Goal: Task Accomplishment & Management: Use online tool/utility

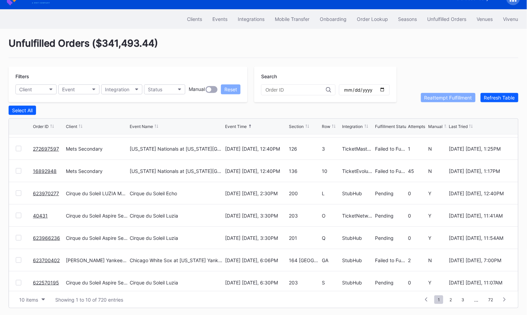
scroll to position [66, 0]
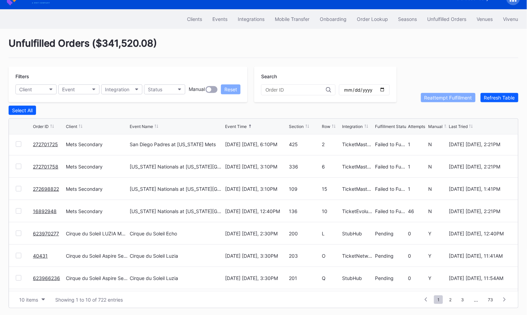
scroll to position [66, 0]
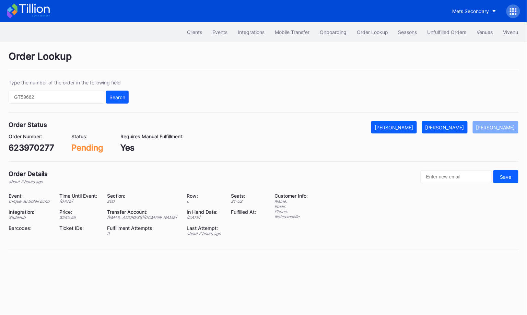
click at [39, 147] on div "623970277" at bounding box center [32, 148] width 46 height 10
copy div "623970277"
click at [455, 126] on div "[PERSON_NAME]" at bounding box center [445, 128] width 39 height 6
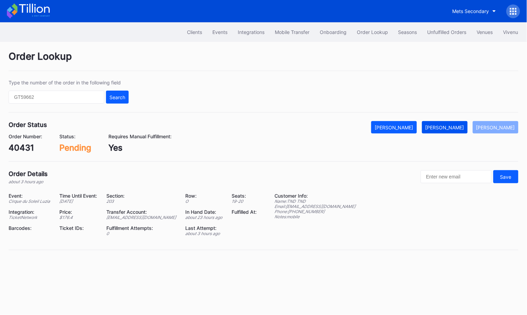
click at [452, 123] on button "Mark Fulfilled" at bounding box center [445, 127] width 46 height 12
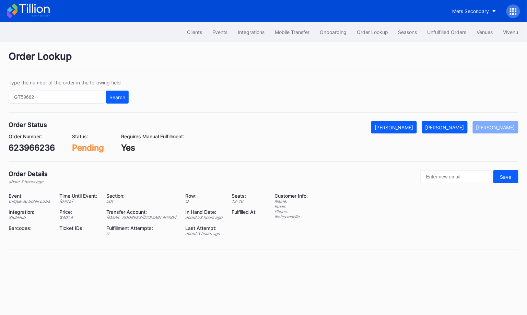
click at [45, 150] on div "623966236" at bounding box center [32, 148] width 46 height 10
copy div "623966236"
click at [454, 127] on div "Mark Fulfilled" at bounding box center [445, 128] width 39 height 6
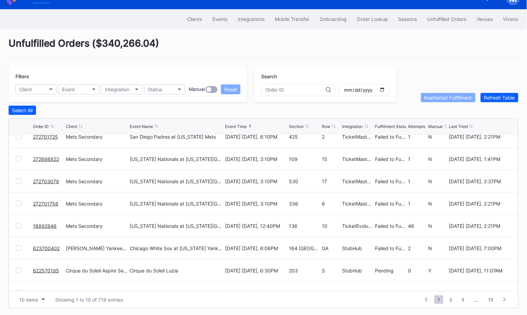
scroll to position [66, 0]
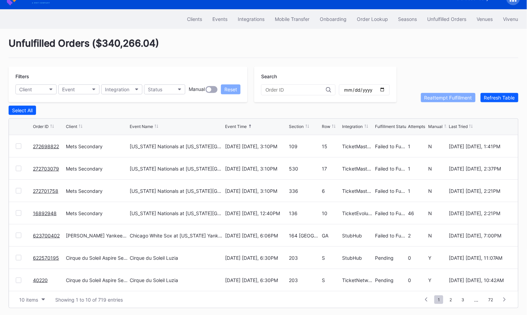
click at [47, 235] on link "623700402" at bounding box center [46, 236] width 27 height 6
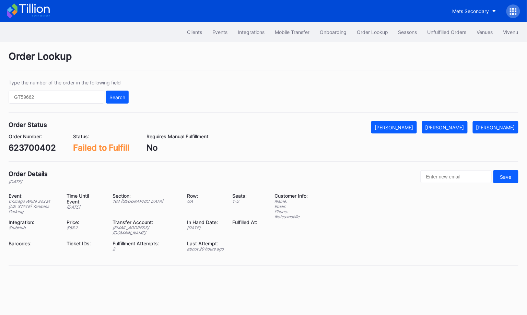
click at [47, 145] on div "623700402" at bounding box center [32, 148] width 47 height 10
copy div "623700402"
click at [459, 125] on div "[PERSON_NAME]" at bounding box center [445, 128] width 39 height 6
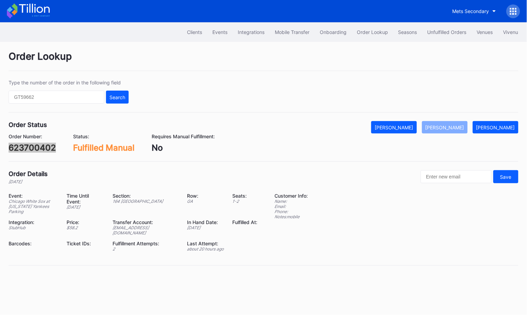
click at [62, 62] on div "Order Lookup" at bounding box center [264, 60] width 510 height 21
click at [445, 29] on div "Unfulfilled Orders" at bounding box center [447, 32] width 39 height 6
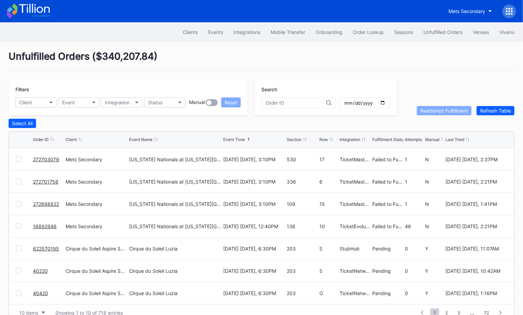
click at [506, 8] on div at bounding box center [509, 11] width 14 height 14
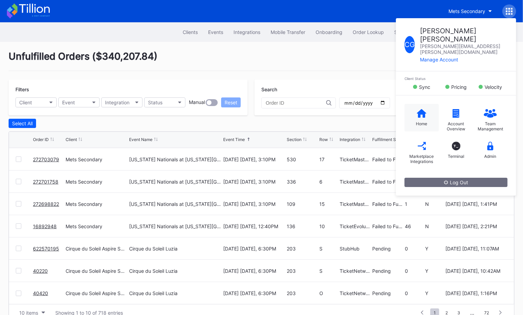
click at [420, 109] on icon at bounding box center [422, 113] width 10 height 9
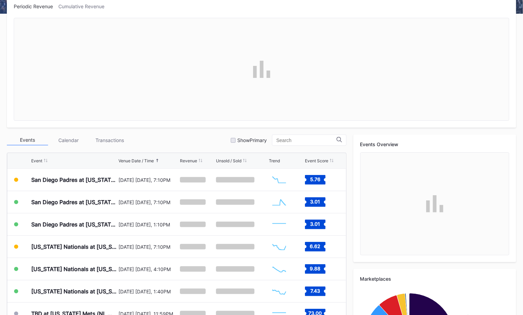
scroll to position [203, 0]
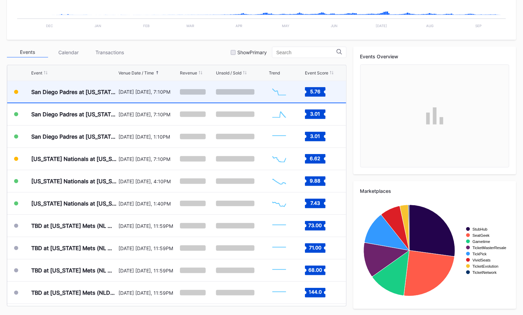
click at [136, 96] on div "[DATE] [DATE], 7:10PM" at bounding box center [148, 92] width 60 height 22
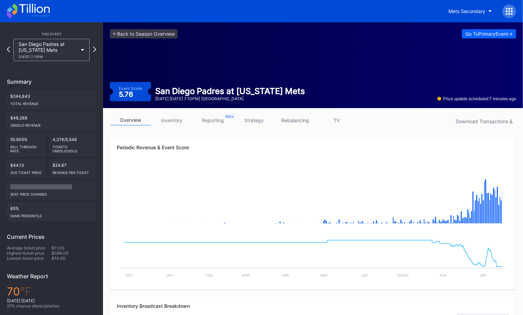
click at [166, 121] on link "inventory" at bounding box center [171, 120] width 41 height 11
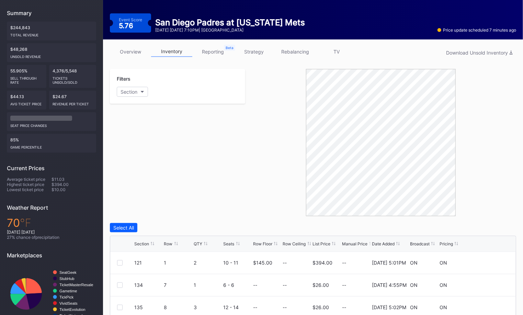
scroll to position [79, 0]
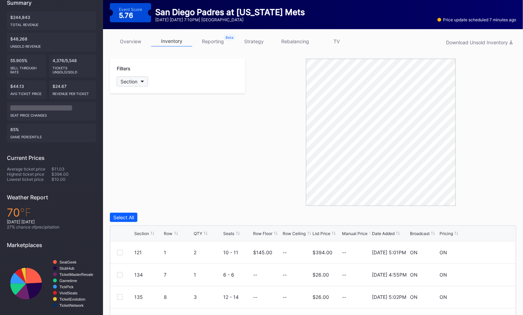
click at [138, 81] on button "Section" at bounding box center [132, 82] width 31 height 10
type input "506"
click at [135, 120] on div "506" at bounding box center [136, 119] width 9 height 6
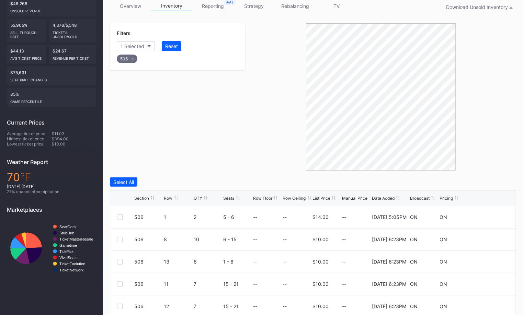
scroll to position [185, 0]
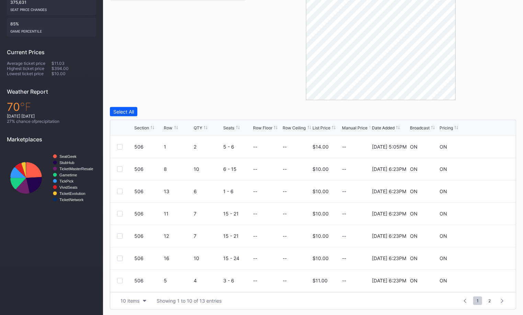
click at [168, 131] on div "Section Row QTY Seats Row Floor Row Ceiling List Price Manual Price Date Added …" at bounding box center [312, 128] width 405 height 16
click at [168, 130] on div "Section Row QTY Seats Row Floor Row Ceiling List Price Manual Price Date Added …" at bounding box center [312, 128] width 405 height 16
click at [167, 126] on div "Row" at bounding box center [168, 127] width 9 height 5
click at [139, 300] on div "10 items" at bounding box center [129, 301] width 19 height 6
click at [140, 257] on div "50 items" at bounding box center [132, 258] width 20 height 6
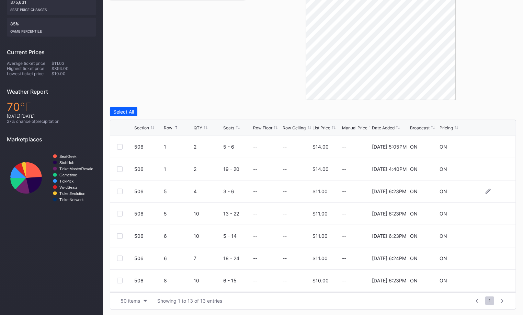
scroll to position [13, 0]
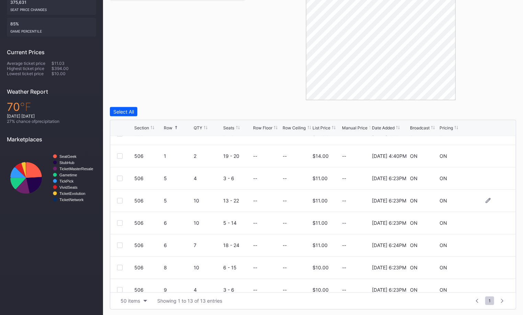
click at [119, 198] on div at bounding box center [119, 200] width 5 height 5
click at [123, 221] on div at bounding box center [125, 222] width 17 height 5
click at [117, 220] on div at bounding box center [119, 222] width 5 height 5
click at [120, 244] on div at bounding box center [119, 245] width 5 height 5
click at [119, 265] on div at bounding box center [119, 267] width 5 height 5
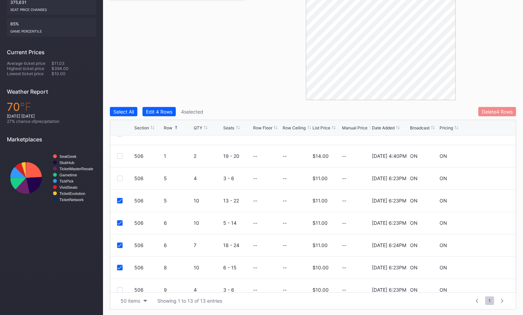
click at [503, 111] on div "Delete 4 Rows" at bounding box center [496, 112] width 31 height 6
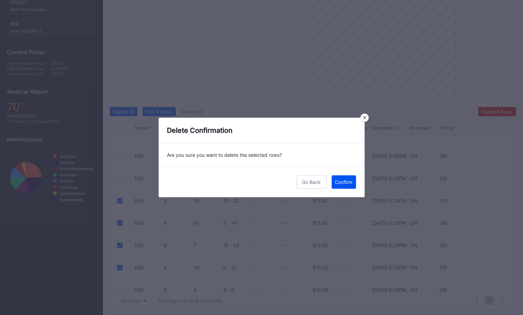
click at [348, 188] on button "Confirm" at bounding box center [343, 181] width 24 height 13
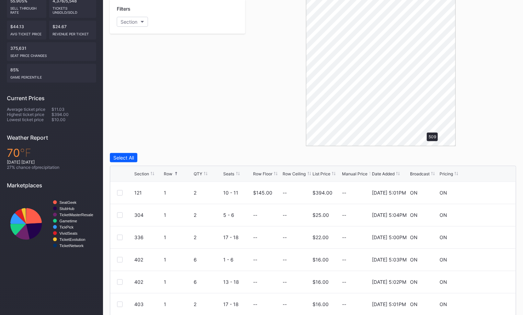
scroll to position [95, 0]
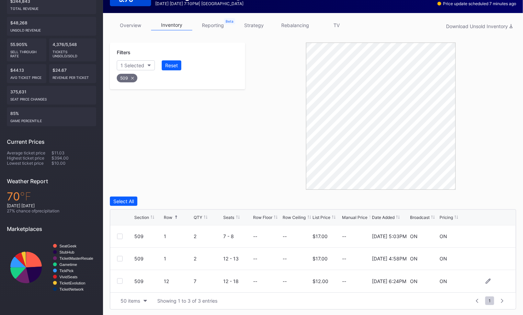
click at [120, 282] on div at bounding box center [119, 280] width 5 height 5
click at [491, 201] on div "Delete 1 Row" at bounding box center [499, 201] width 28 height 6
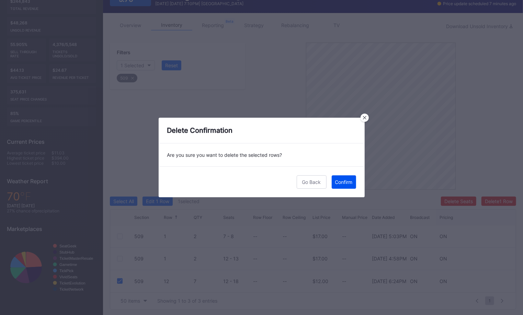
click at [344, 187] on button "Confirm" at bounding box center [343, 181] width 24 height 13
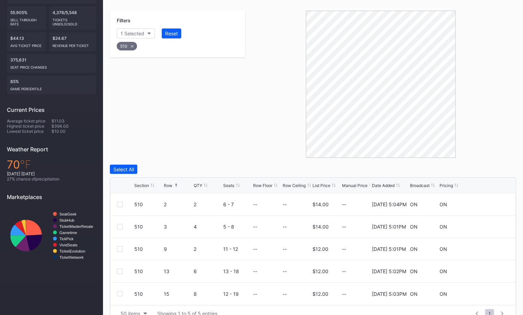
scroll to position [140, 0]
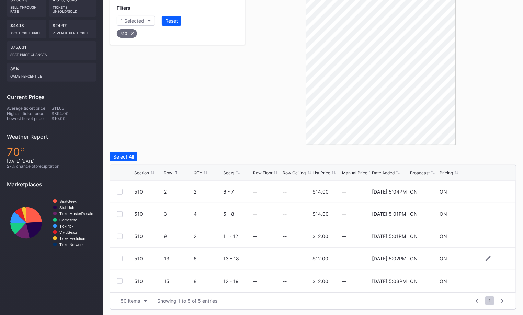
click at [119, 259] on div at bounding box center [119, 258] width 5 height 5
click at [119, 280] on div at bounding box center [119, 280] width 5 height 5
click at [496, 154] on div "Delete 2 Rows" at bounding box center [497, 157] width 31 height 6
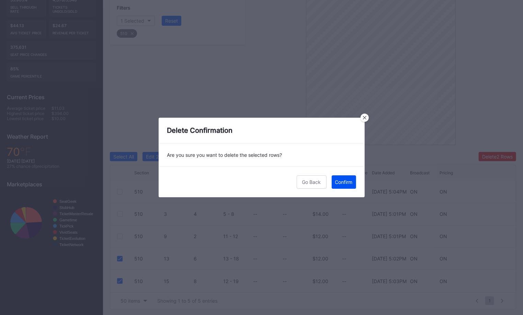
click at [343, 184] on div "Confirm" at bounding box center [344, 182] width 18 height 6
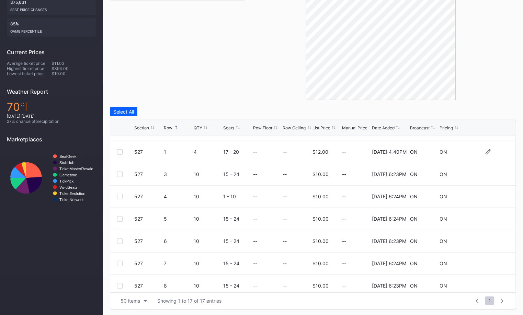
scroll to position [43, 0]
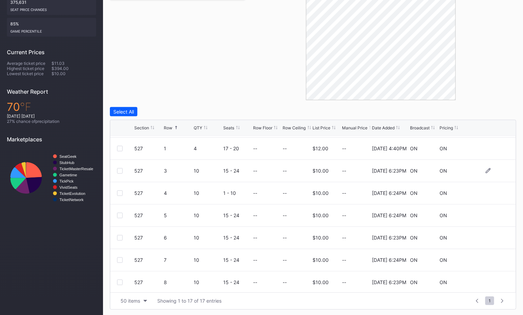
click at [121, 171] on div at bounding box center [119, 170] width 5 height 5
click at [121, 192] on div at bounding box center [119, 192] width 5 height 5
click at [118, 216] on div at bounding box center [119, 215] width 5 height 5
click at [119, 238] on div at bounding box center [119, 237] width 5 height 5
click at [119, 257] on div at bounding box center [119, 259] width 5 height 5
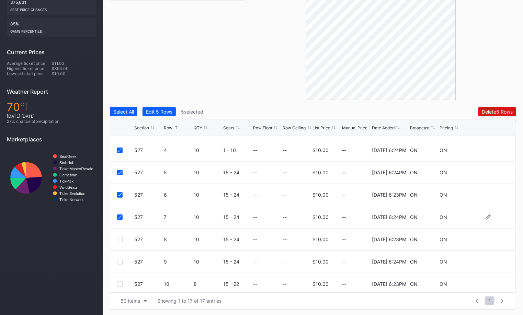
scroll to position [90, 0]
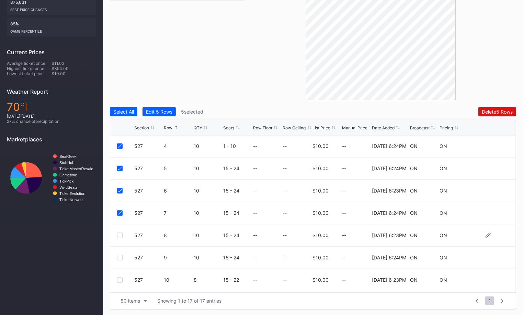
click at [119, 237] on div at bounding box center [119, 235] width 5 height 5
click at [119, 256] on div at bounding box center [119, 257] width 5 height 5
click at [121, 278] on div at bounding box center [119, 279] width 5 height 5
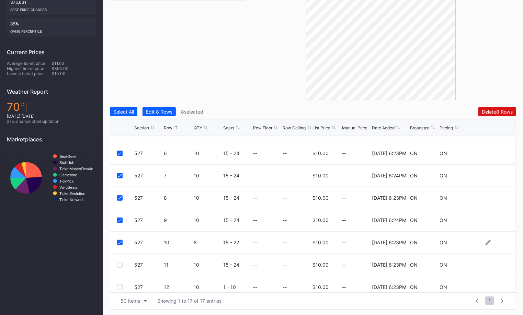
scroll to position [161, 0]
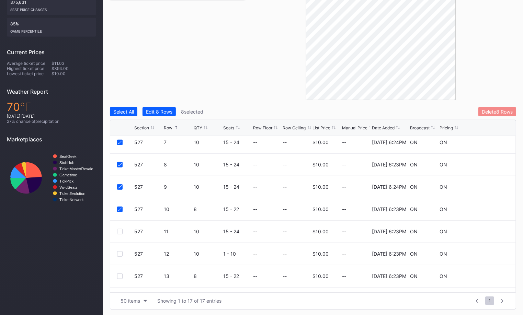
click at [490, 114] on button "Delete 8 Rows" at bounding box center [497, 111] width 38 height 9
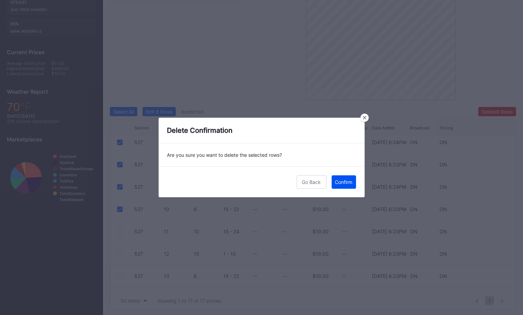
click at [343, 182] on div "Confirm" at bounding box center [344, 182] width 18 height 6
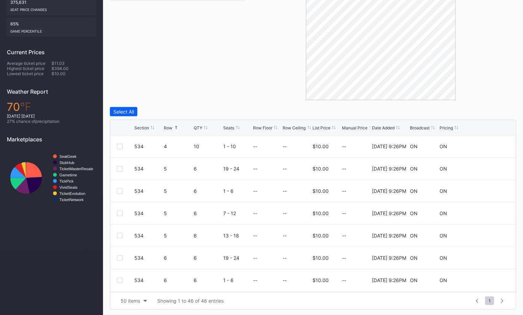
scroll to position [162, 0]
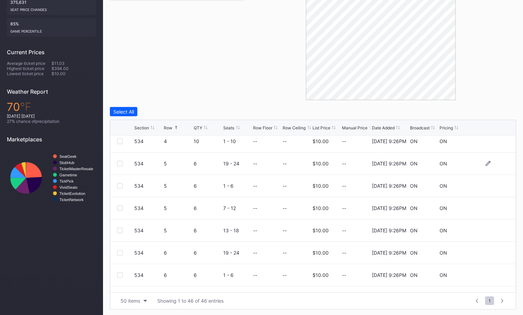
click at [121, 162] on div at bounding box center [119, 163] width 5 height 5
click at [119, 185] on div at bounding box center [119, 185] width 5 height 5
click at [118, 206] on div at bounding box center [119, 208] width 5 height 5
click at [120, 163] on icon at bounding box center [120, 163] width 4 height 3
click at [121, 229] on div at bounding box center [119, 230] width 5 height 5
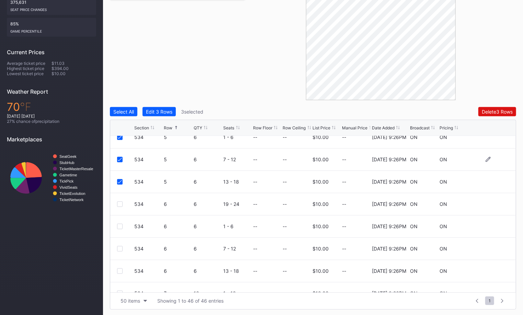
scroll to position [222, 0]
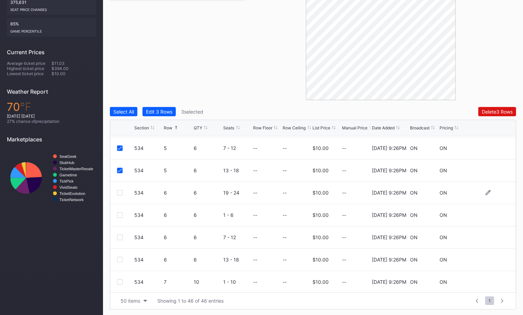
click at [119, 190] on div at bounding box center [119, 192] width 5 height 5
click at [119, 212] on div at bounding box center [119, 214] width 5 height 5
click at [119, 237] on div at bounding box center [119, 237] width 5 height 5
click at [120, 257] on div at bounding box center [119, 259] width 5 height 5
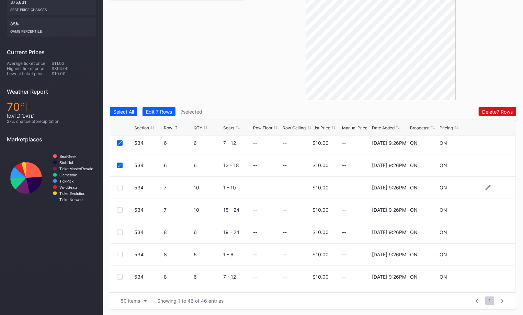
click at [120, 187] on div at bounding box center [119, 187] width 5 height 5
click at [120, 210] on div at bounding box center [119, 209] width 5 height 5
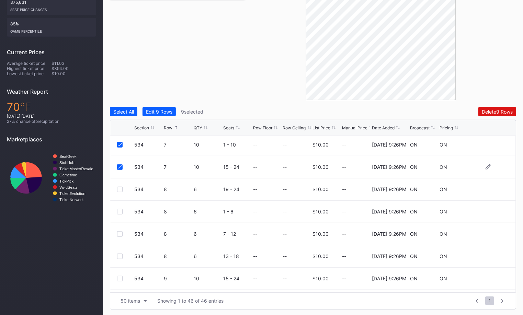
scroll to position [364, 0]
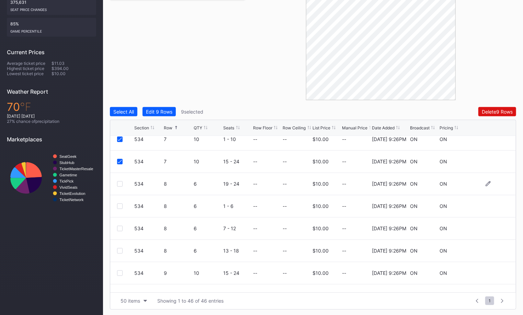
click at [121, 186] on div "534 8 6 19 - 24 -- -- $10.00 -- [DATE] 9:26PM ON ON" at bounding box center [312, 184] width 405 height 22
click at [120, 182] on div at bounding box center [119, 183] width 5 height 5
click at [120, 207] on div at bounding box center [119, 205] width 5 height 5
click at [120, 226] on div at bounding box center [119, 228] width 5 height 5
click at [120, 248] on div at bounding box center [119, 250] width 5 height 5
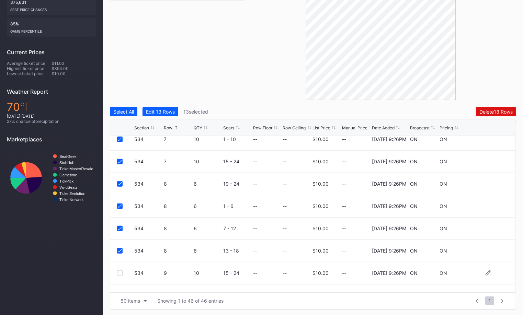
click at [120, 272] on div at bounding box center [119, 272] width 5 height 5
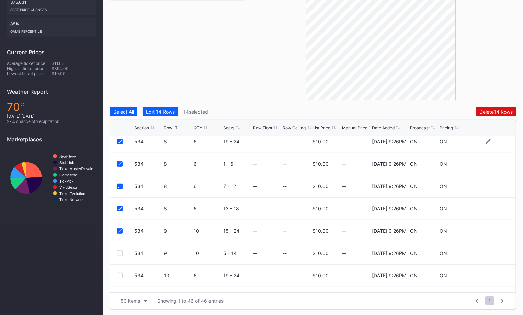
scroll to position [413, 0]
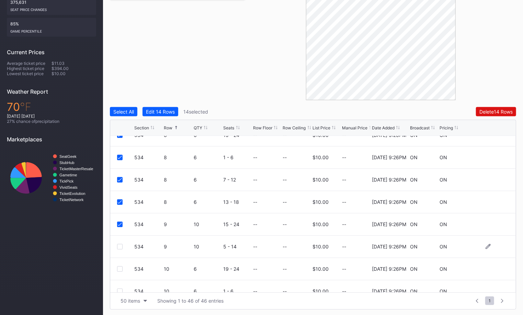
click at [118, 245] on div at bounding box center [119, 246] width 5 height 5
click at [120, 202] on div at bounding box center [119, 202] width 5 height 5
click at [120, 224] on div at bounding box center [119, 224] width 5 height 5
click at [118, 245] on div at bounding box center [119, 246] width 5 height 5
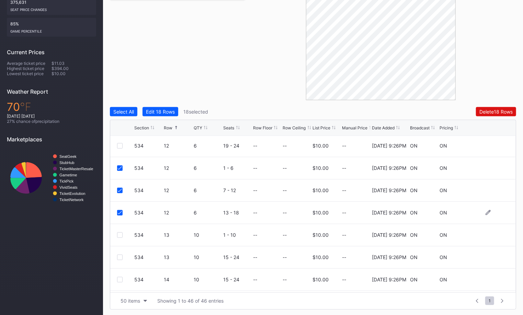
scroll to position [680, 0]
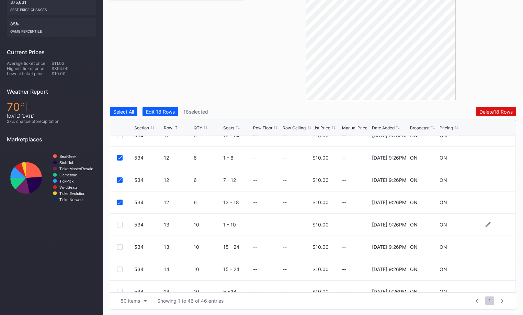
click at [122, 225] on div at bounding box center [119, 224] width 5 height 5
click at [119, 245] on div at bounding box center [119, 246] width 5 height 5
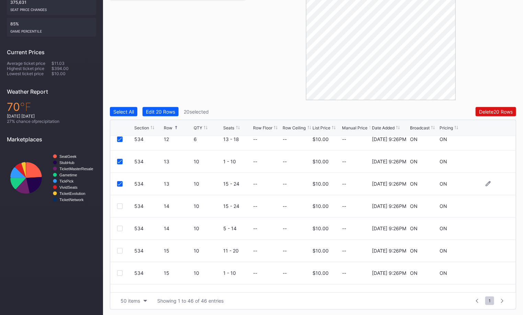
scroll to position [746, 0]
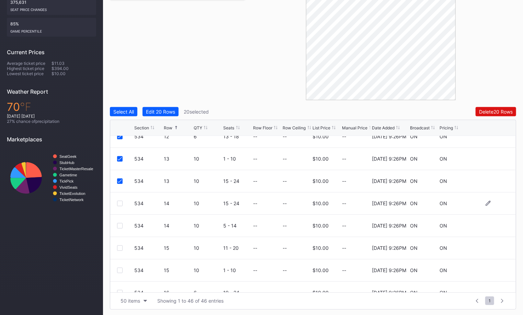
click at [121, 203] on div at bounding box center [119, 203] width 5 height 5
click at [121, 223] on div at bounding box center [119, 225] width 5 height 5
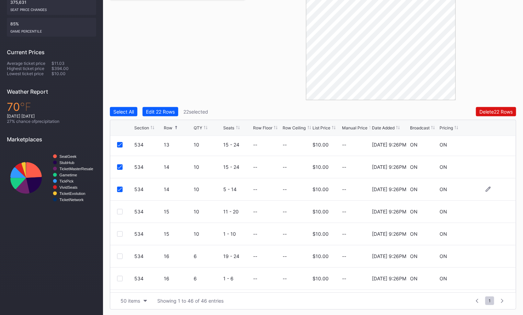
scroll to position [783, 0]
click at [120, 209] on div at bounding box center [119, 211] width 5 height 5
click at [120, 231] on div at bounding box center [119, 233] width 5 height 5
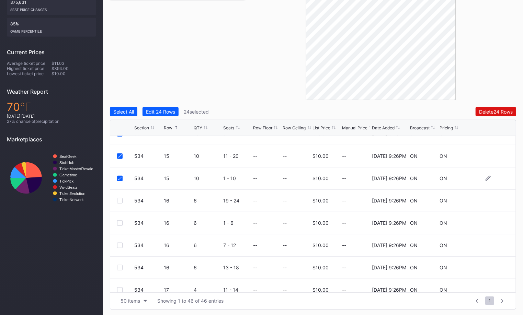
scroll to position [843, 0]
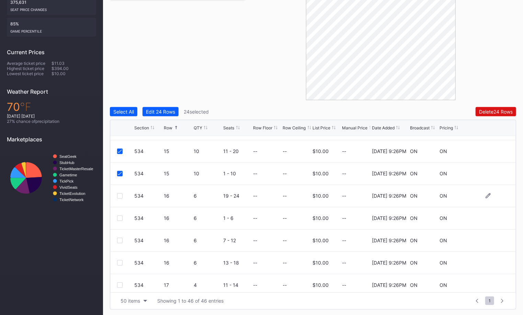
click at [121, 197] on div at bounding box center [119, 195] width 5 height 5
click at [119, 217] on div at bounding box center [119, 217] width 5 height 5
click at [119, 240] on div at bounding box center [119, 240] width 5 height 5
click at [119, 263] on div at bounding box center [119, 262] width 5 height 5
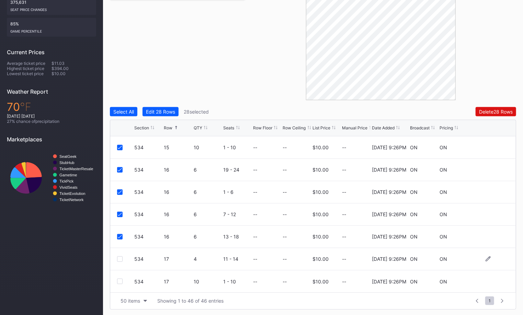
click at [119, 257] on div at bounding box center [119, 258] width 5 height 5
click at [492, 109] on div "Delete 29 Rows" at bounding box center [496, 112] width 34 height 6
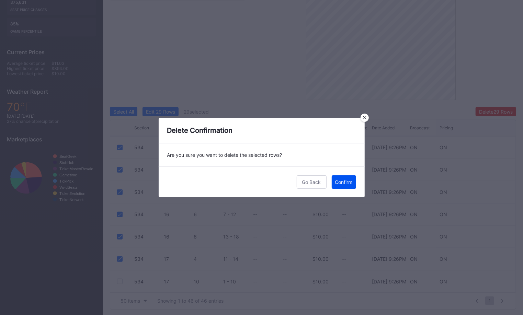
click at [345, 179] on div "Confirm" at bounding box center [344, 182] width 18 height 6
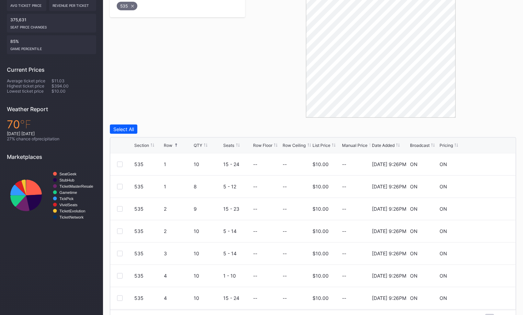
scroll to position [185, 0]
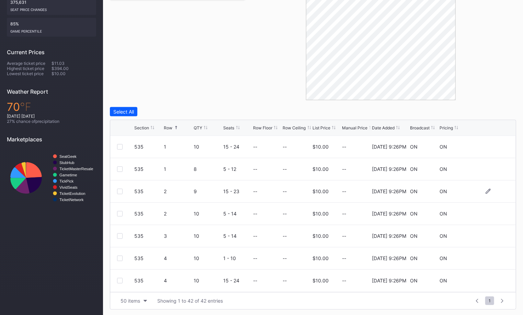
click at [120, 189] on div at bounding box center [119, 191] width 5 height 5
click at [121, 213] on div at bounding box center [119, 213] width 5 height 5
click at [120, 233] on div at bounding box center [119, 235] width 5 height 5
click at [119, 256] on div at bounding box center [119, 258] width 5 height 5
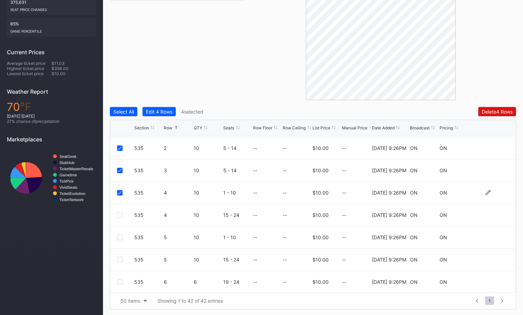
scroll to position [70, 0]
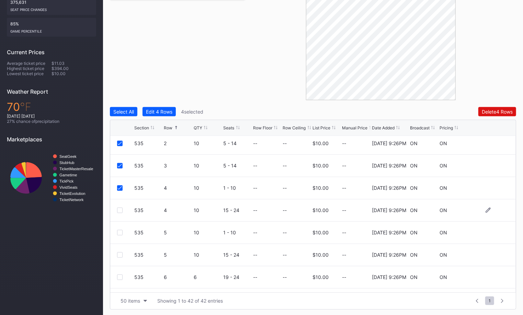
click at [118, 208] on div at bounding box center [119, 210] width 5 height 5
click at [118, 231] on div at bounding box center [119, 232] width 5 height 5
click at [121, 255] on div at bounding box center [119, 254] width 5 height 5
click at [119, 278] on div at bounding box center [119, 277] width 5 height 5
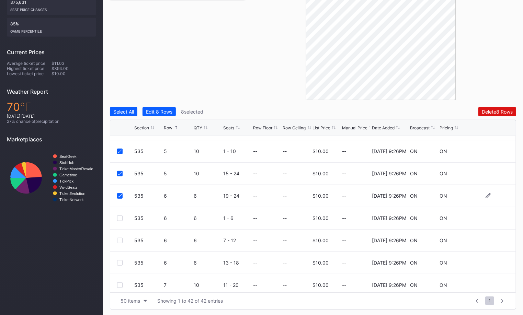
scroll to position [157, 0]
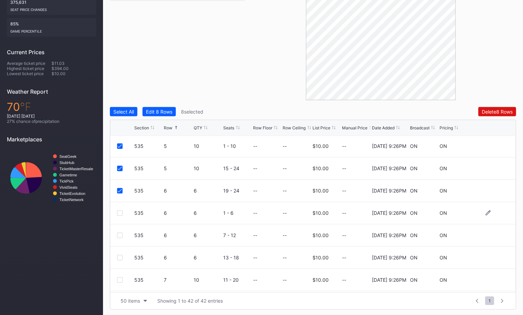
click at [118, 210] on div at bounding box center [119, 212] width 5 height 5
click at [119, 233] on div at bounding box center [119, 235] width 5 height 5
click at [119, 257] on div at bounding box center [119, 257] width 5 height 5
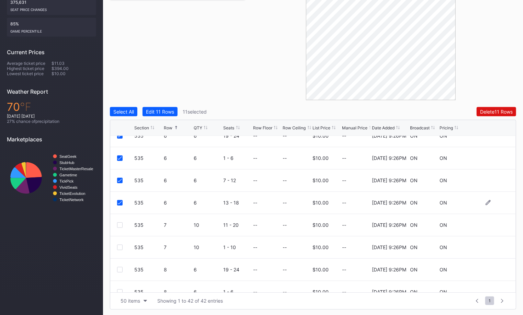
scroll to position [218, 0]
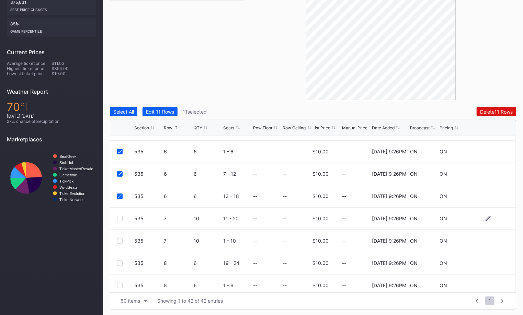
click at [120, 218] on div at bounding box center [119, 218] width 5 height 5
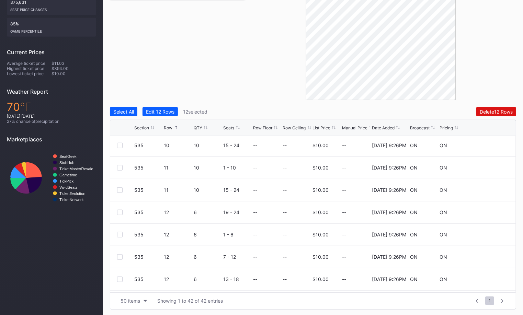
scroll to position [493, 0]
click at [120, 210] on div at bounding box center [119, 211] width 5 height 5
click at [119, 211] on icon at bounding box center [120, 211] width 4 height 3
click at [120, 233] on div at bounding box center [119, 233] width 5 height 5
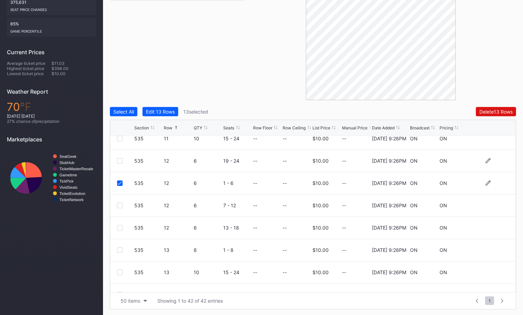
scroll to position [547, 0]
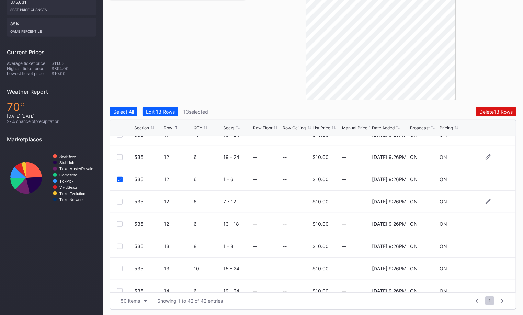
click at [118, 201] on div at bounding box center [119, 201] width 5 height 5
click at [118, 222] on div at bounding box center [119, 223] width 5 height 5
click at [120, 244] on div at bounding box center [119, 246] width 5 height 5
click at [119, 270] on div "535 13 10 15 - 24 -- -- $10.00 -- [DATE] 9:26PM ON ON" at bounding box center [312, 269] width 405 height 22
click at [119, 268] on div at bounding box center [119, 268] width 5 height 5
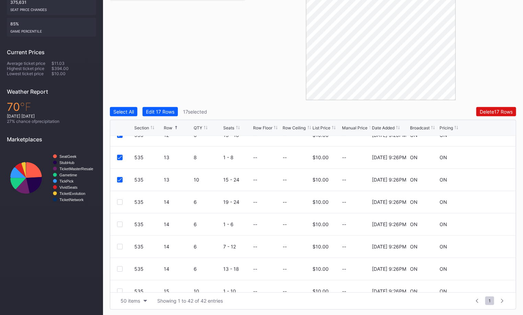
scroll to position [639, 0]
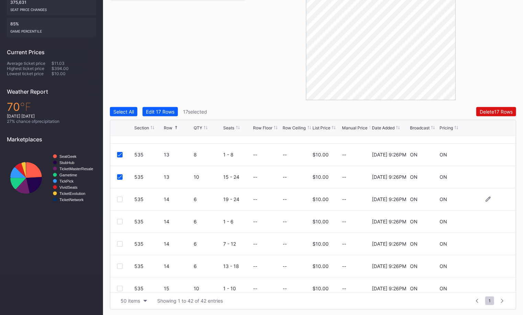
click at [120, 199] on div at bounding box center [119, 199] width 5 height 5
click at [119, 219] on div at bounding box center [119, 221] width 5 height 5
click at [119, 241] on div at bounding box center [119, 243] width 5 height 5
click at [119, 266] on div at bounding box center [119, 266] width 5 height 5
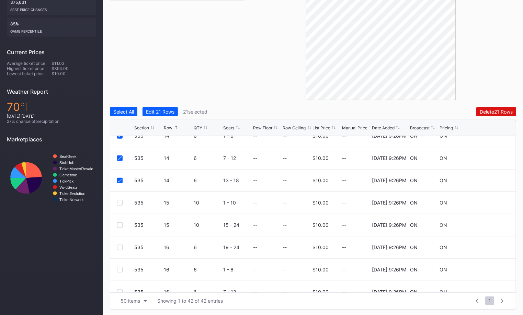
scroll to position [724, 0]
click at [121, 203] on div at bounding box center [119, 202] width 5 height 5
click at [120, 223] on div at bounding box center [119, 225] width 5 height 5
click at [491, 110] on div "Delete 23 Rows" at bounding box center [496, 112] width 34 height 6
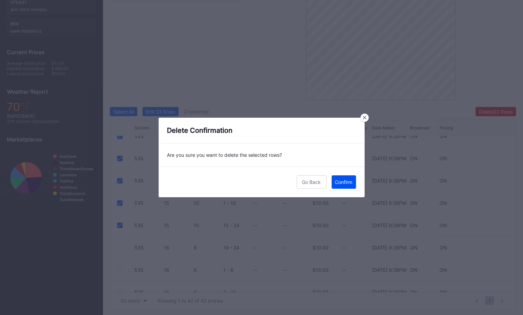
click at [347, 184] on div "Confirm" at bounding box center [344, 182] width 18 height 6
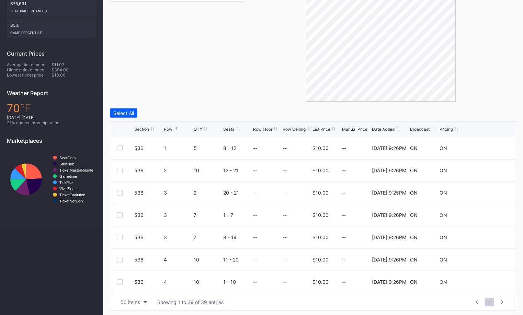
scroll to position [185, 0]
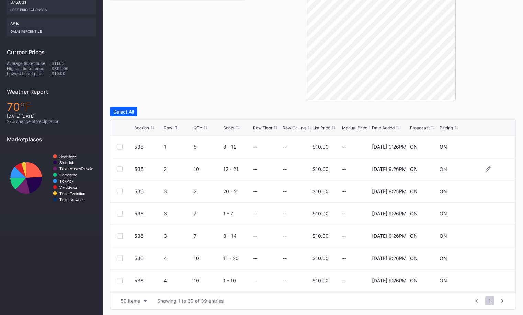
click at [121, 168] on div at bounding box center [119, 168] width 5 height 5
click at [121, 190] on div at bounding box center [119, 191] width 5 height 5
click at [118, 214] on div at bounding box center [119, 213] width 5 height 5
click at [120, 235] on div at bounding box center [119, 235] width 5 height 5
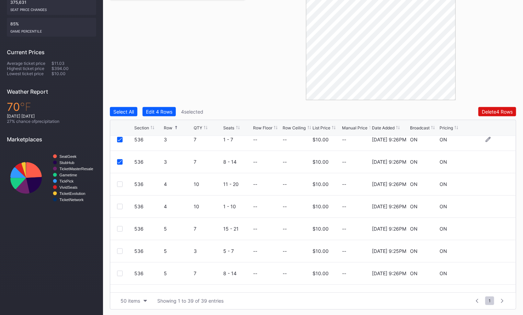
scroll to position [75, 0]
click at [118, 181] on div at bounding box center [119, 183] width 5 height 5
click at [120, 206] on div at bounding box center [119, 205] width 5 height 5
click at [119, 228] on div at bounding box center [119, 227] width 5 height 5
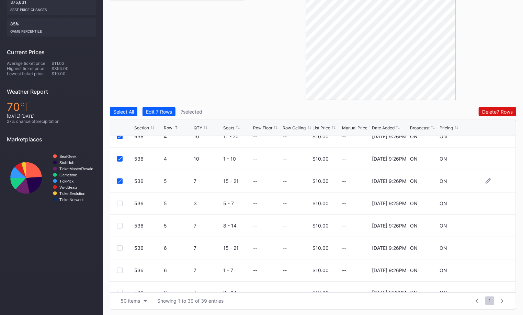
scroll to position [123, 0]
click at [119, 200] on div at bounding box center [119, 202] width 5 height 5
click at [119, 222] on div at bounding box center [119, 224] width 5 height 5
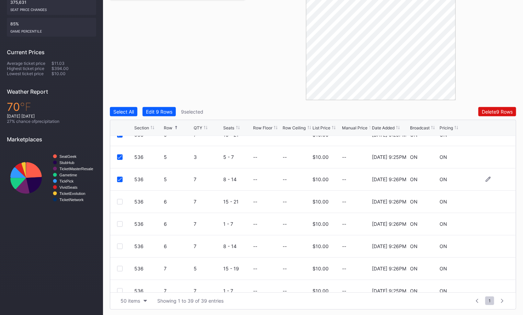
scroll to position [174, 0]
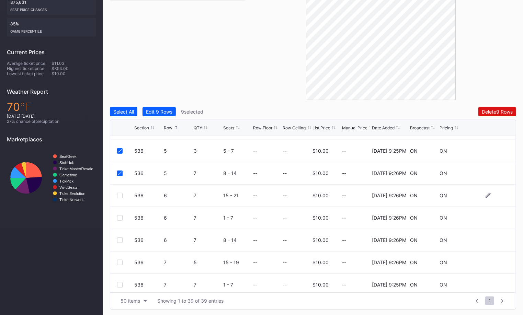
click at [120, 193] on div at bounding box center [119, 195] width 5 height 5
click at [119, 215] on div at bounding box center [119, 217] width 5 height 5
click at [119, 238] on div at bounding box center [119, 239] width 5 height 5
click at [118, 262] on div at bounding box center [119, 262] width 5 height 5
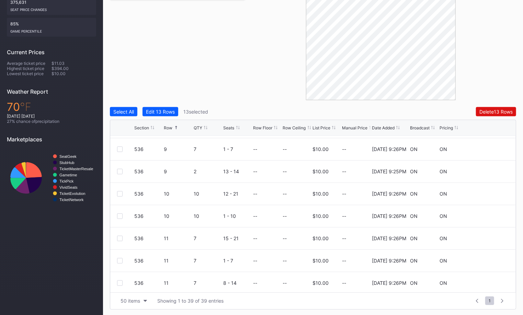
scroll to position [399, 0]
click at [120, 191] on div at bounding box center [119, 193] width 5 height 5
click at [119, 213] on div at bounding box center [119, 215] width 5 height 5
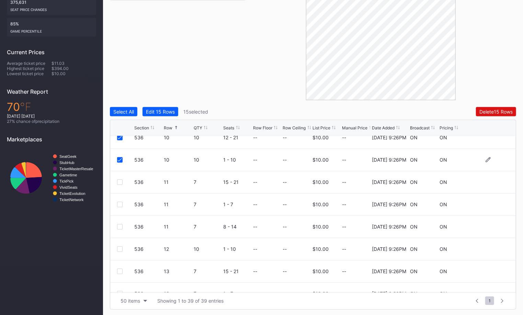
scroll to position [457, 0]
click at [121, 184] on div "536 11 7 15 - 21 -- -- $10.00 -- [DATE] 9:26PM ON ON" at bounding box center [312, 181] width 405 height 22
click at [119, 179] on div at bounding box center [119, 180] width 5 height 5
click at [119, 200] on div at bounding box center [119, 202] width 5 height 5
click at [119, 223] on div at bounding box center [119, 225] width 5 height 5
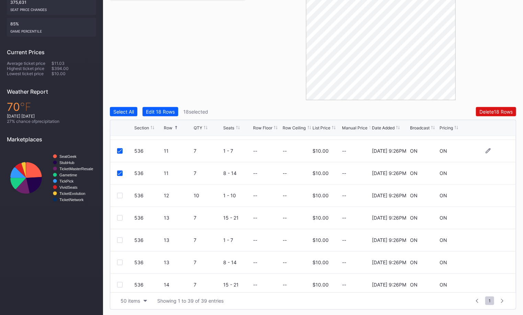
scroll to position [517, 0]
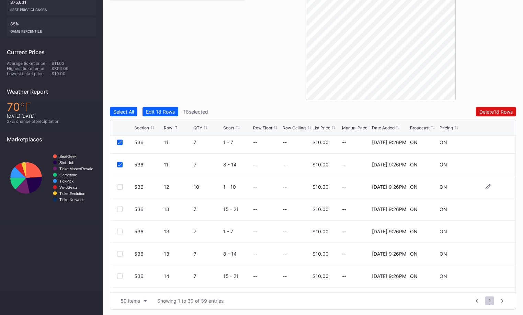
click at [119, 186] on div at bounding box center [119, 186] width 5 height 5
click at [120, 208] on div at bounding box center [119, 209] width 5 height 5
click at [122, 229] on div at bounding box center [125, 231] width 17 height 5
click at [121, 229] on div at bounding box center [119, 231] width 5 height 5
click at [118, 254] on div at bounding box center [119, 253] width 5 height 5
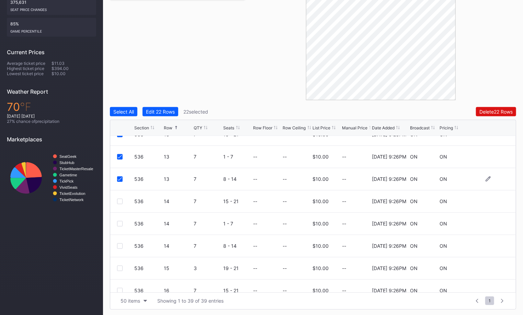
scroll to position [607, 0]
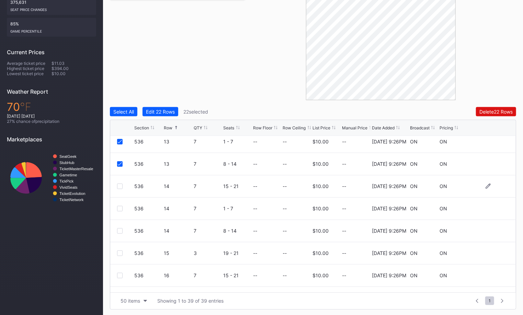
click at [119, 186] on div at bounding box center [119, 186] width 5 height 5
click at [119, 209] on div at bounding box center [119, 208] width 5 height 5
click at [120, 230] on div at bounding box center [119, 230] width 5 height 5
click at [499, 110] on div "Delete 25 Rows" at bounding box center [496, 112] width 34 height 6
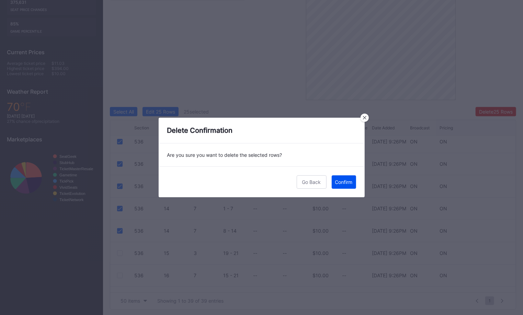
click at [344, 183] on div "Confirm" at bounding box center [344, 182] width 18 height 6
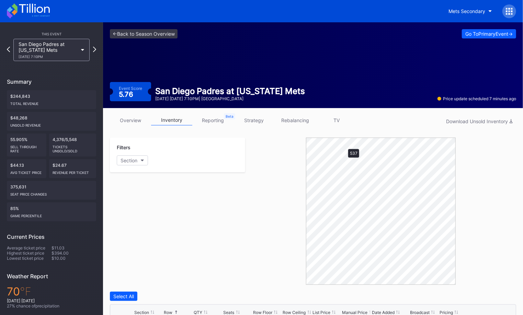
scroll to position [0, 0]
click at [254, 188] on div at bounding box center [380, 211] width 271 height 147
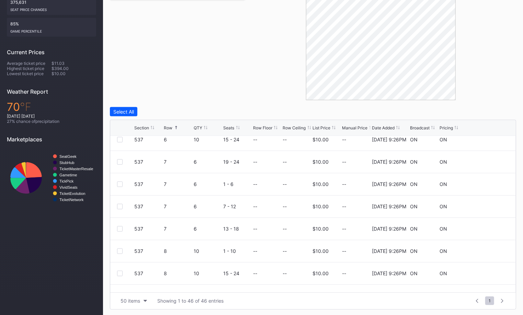
scroll to position [301, 0]
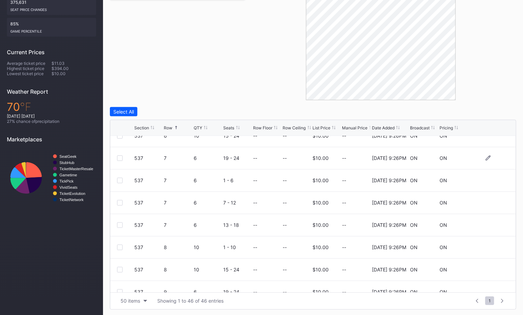
click at [121, 157] on div at bounding box center [119, 157] width 5 height 5
click at [120, 179] on div at bounding box center [119, 180] width 5 height 5
click at [119, 202] on div at bounding box center [119, 202] width 5 height 5
click at [121, 223] on div at bounding box center [119, 224] width 5 height 5
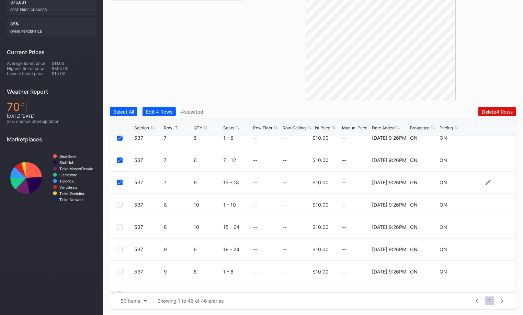
scroll to position [346, 0]
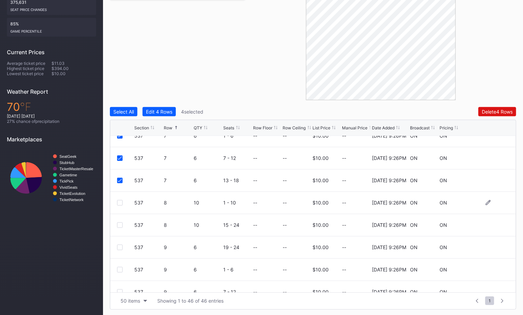
click at [123, 203] on div at bounding box center [125, 202] width 17 height 5
click at [121, 203] on div at bounding box center [119, 202] width 5 height 5
click at [120, 223] on div at bounding box center [119, 224] width 5 height 5
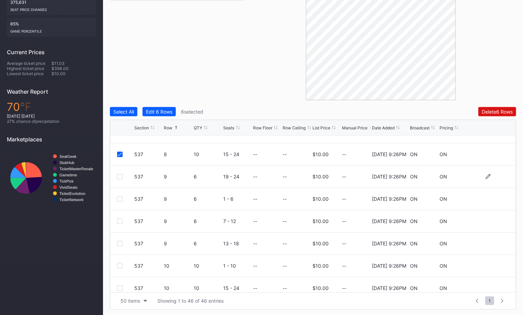
click at [118, 177] on div at bounding box center [119, 176] width 5 height 5
click at [119, 198] on div at bounding box center [119, 198] width 5 height 5
click at [119, 219] on div at bounding box center [119, 221] width 5 height 5
click at [120, 242] on div at bounding box center [119, 243] width 5 height 5
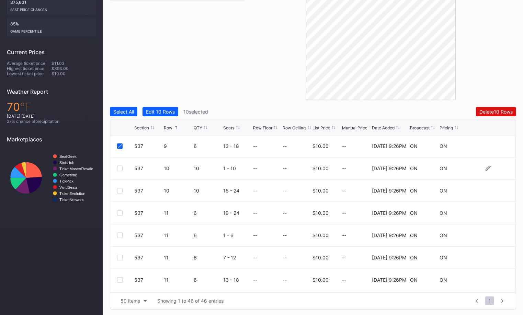
click at [119, 167] on div at bounding box center [119, 168] width 5 height 5
click at [118, 189] on div at bounding box center [119, 190] width 5 height 5
click at [122, 213] on div at bounding box center [119, 212] width 5 height 5
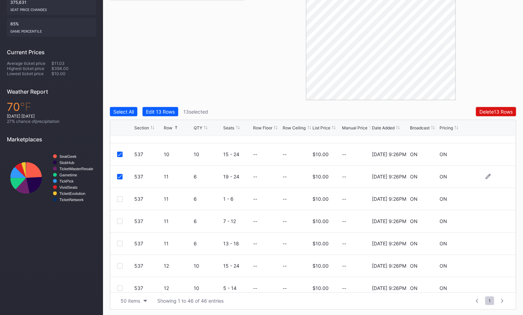
scroll to position [553, 0]
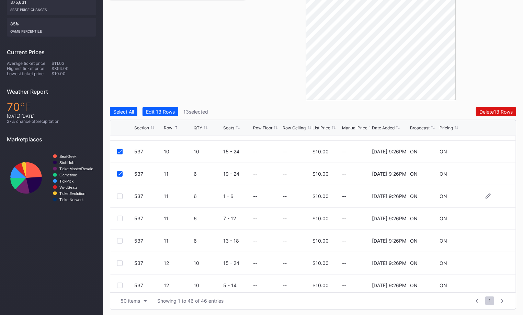
click at [119, 195] on div at bounding box center [119, 196] width 5 height 5
click at [119, 219] on div at bounding box center [119, 218] width 5 height 5
click at [120, 242] on div at bounding box center [119, 240] width 5 height 5
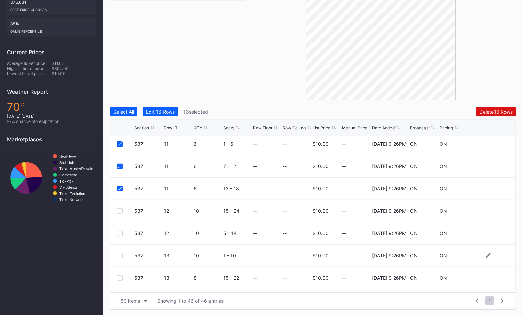
scroll to position [607, 0]
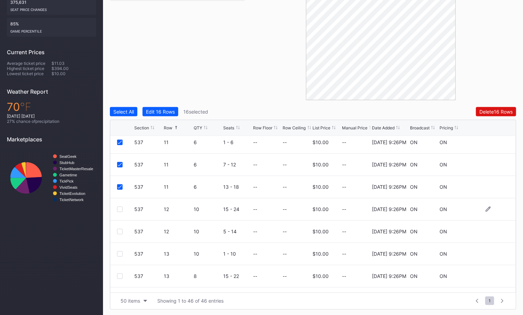
click at [118, 207] on div at bounding box center [119, 209] width 5 height 5
click at [119, 230] on div at bounding box center [119, 231] width 5 height 5
click at [119, 253] on div at bounding box center [119, 253] width 5 height 5
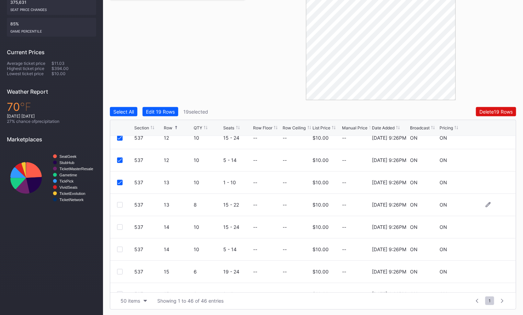
click at [119, 205] on div at bounding box center [119, 204] width 5 height 5
click at [119, 221] on div "537 14 10 15 - 24 -- -- $10.00 -- [DATE] 9:26PM ON ON" at bounding box center [312, 227] width 405 height 22
click at [119, 228] on div at bounding box center [119, 226] width 5 height 5
click at [120, 248] on div at bounding box center [119, 249] width 5 height 5
click at [490, 114] on div "Delete 22 Rows" at bounding box center [495, 112] width 33 height 6
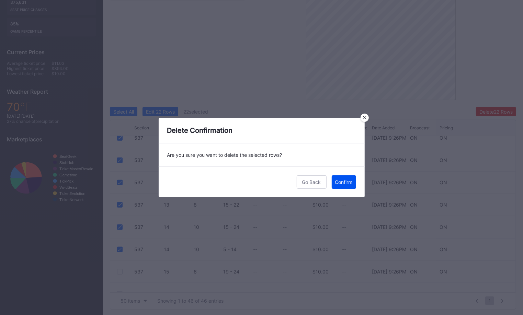
click at [346, 181] on div "Confirm" at bounding box center [344, 182] width 18 height 6
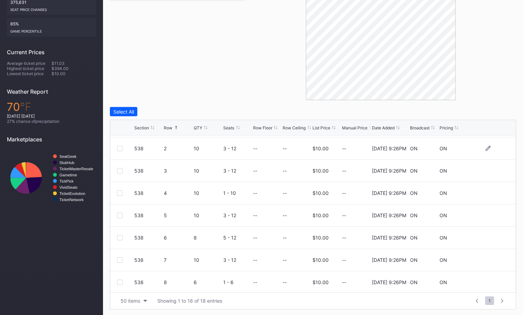
scroll to position [16, 0]
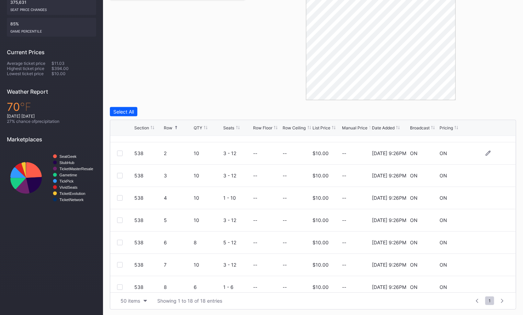
click at [120, 152] on div at bounding box center [119, 153] width 5 height 5
click at [119, 173] on div at bounding box center [119, 175] width 5 height 5
click at [120, 199] on div at bounding box center [119, 197] width 5 height 5
click at [119, 220] on div at bounding box center [119, 220] width 5 height 5
click at [120, 243] on div at bounding box center [119, 242] width 5 height 5
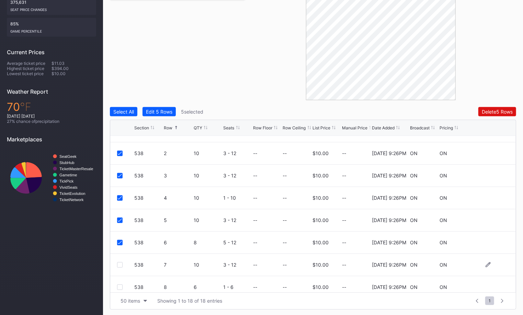
click at [119, 265] on div at bounding box center [119, 264] width 5 height 5
click at [120, 284] on div at bounding box center [119, 286] width 5 height 5
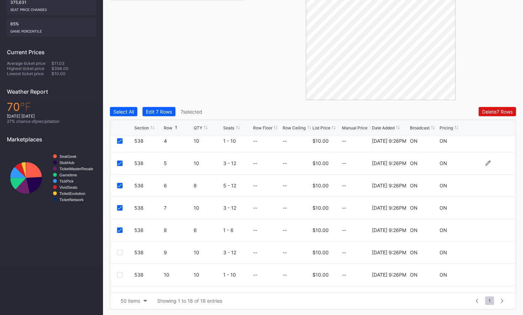
scroll to position [89, 0]
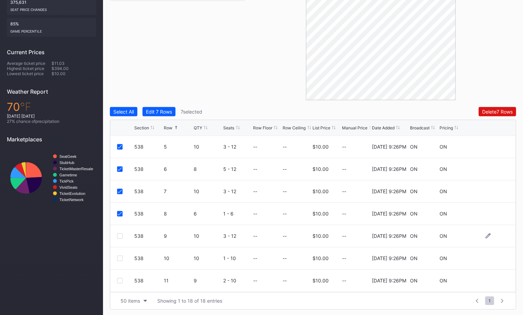
click at [121, 234] on div at bounding box center [119, 235] width 5 height 5
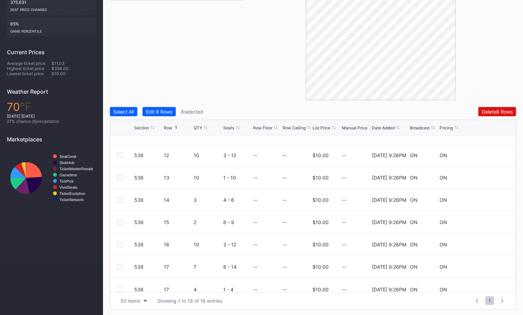
scroll to position [245, 0]
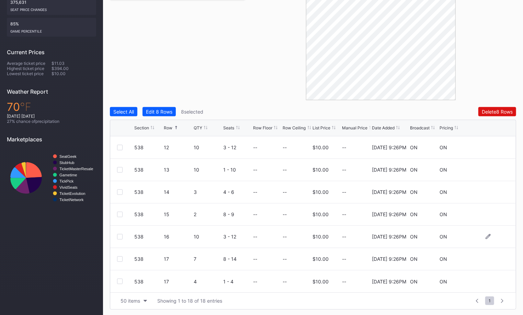
click at [119, 237] on div at bounding box center [119, 236] width 5 height 5
click at [120, 256] on div at bounding box center [119, 258] width 5 height 5
click at [120, 279] on div at bounding box center [119, 281] width 5 height 5
click at [488, 111] on div "Delete 11 Rows" at bounding box center [496, 112] width 33 height 6
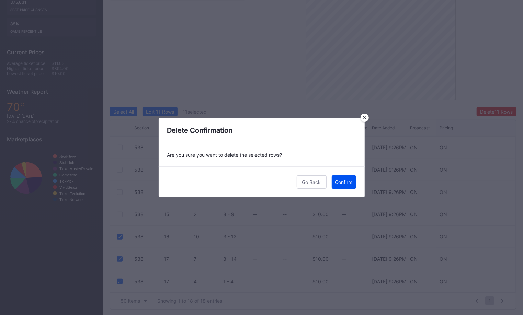
click at [346, 182] on div "Confirm" at bounding box center [344, 182] width 18 height 6
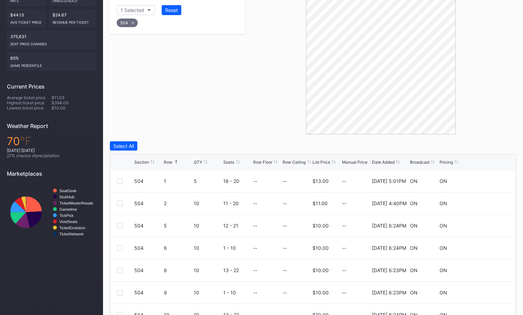
scroll to position [185, 0]
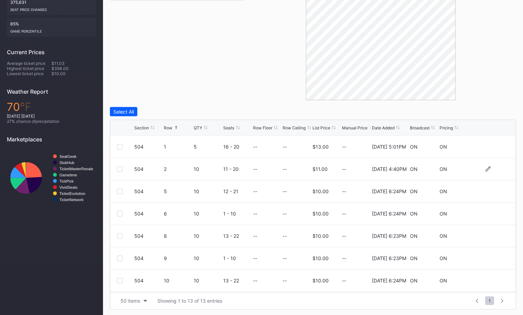
click at [120, 168] on div at bounding box center [119, 168] width 5 height 5
click at [120, 190] on div at bounding box center [119, 191] width 5 height 5
click at [120, 213] on div at bounding box center [119, 213] width 5 height 5
click at [119, 237] on div at bounding box center [119, 235] width 5 height 5
click at [120, 259] on div at bounding box center [119, 258] width 5 height 5
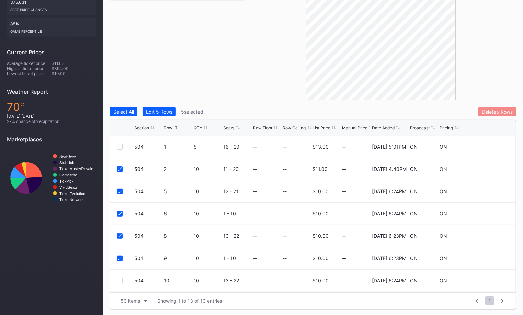
click at [495, 109] on div "Delete 5 Rows" at bounding box center [496, 112] width 31 height 6
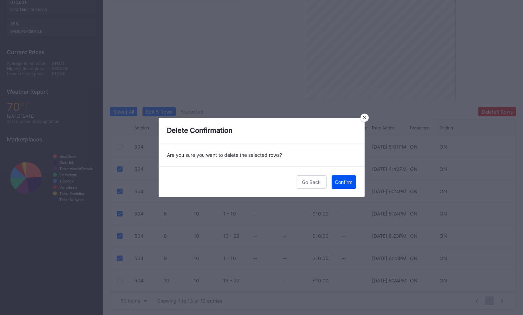
click at [349, 185] on button "Confirm" at bounding box center [343, 181] width 24 height 13
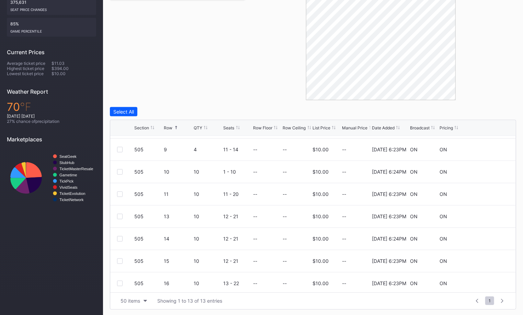
scroll to position [122, 0]
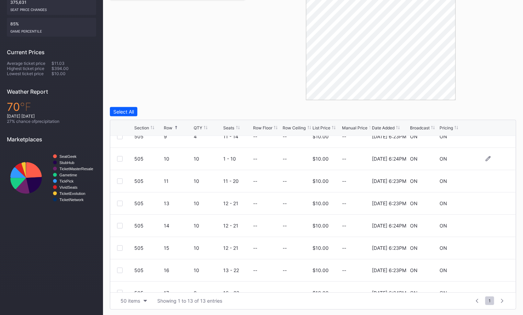
click at [118, 157] on div at bounding box center [119, 158] width 5 height 5
click at [119, 178] on div at bounding box center [119, 180] width 5 height 5
click at [119, 202] on div at bounding box center [119, 203] width 5 height 5
click at [121, 225] on div at bounding box center [119, 225] width 5 height 5
click at [118, 248] on div at bounding box center [119, 247] width 5 height 5
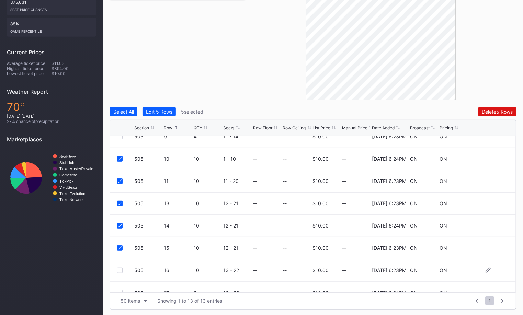
click at [120, 271] on div at bounding box center [119, 270] width 5 height 5
click at [491, 109] on div "Delete 6 Rows" at bounding box center [496, 112] width 31 height 6
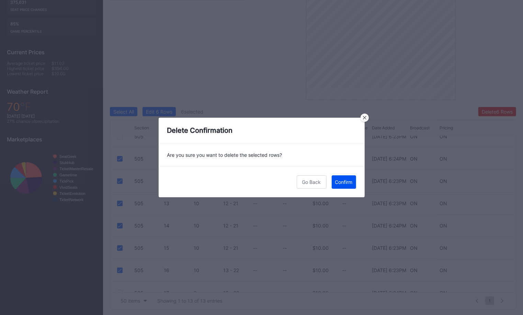
click at [345, 180] on div "Confirm" at bounding box center [344, 182] width 18 height 6
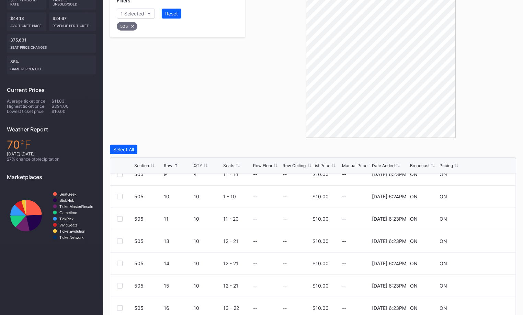
scroll to position [88, 0]
